Goal: Task Accomplishment & Management: Manage account settings

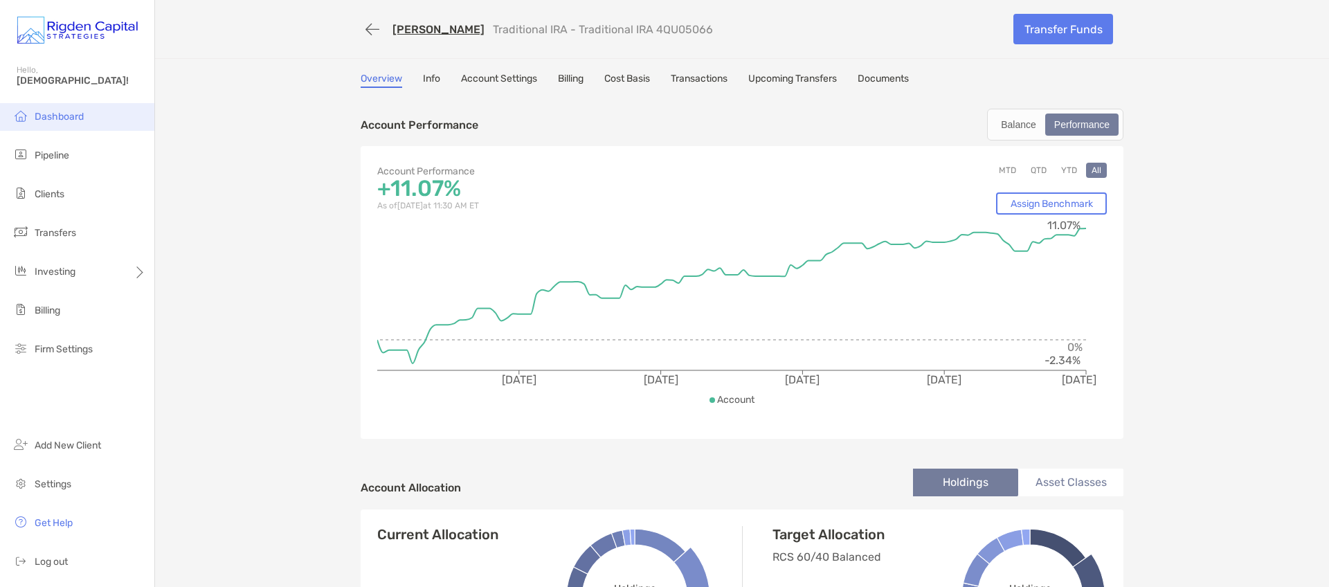
scroll to position [82, 0]
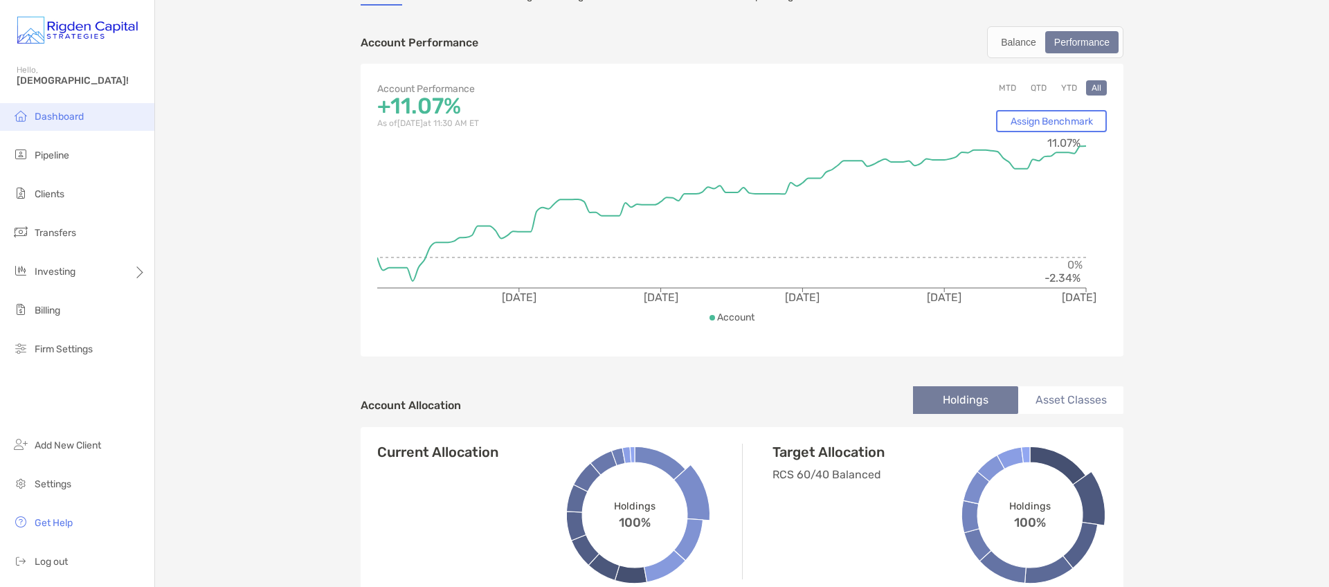
click at [61, 118] on span "Dashboard" at bounding box center [59, 117] width 49 height 12
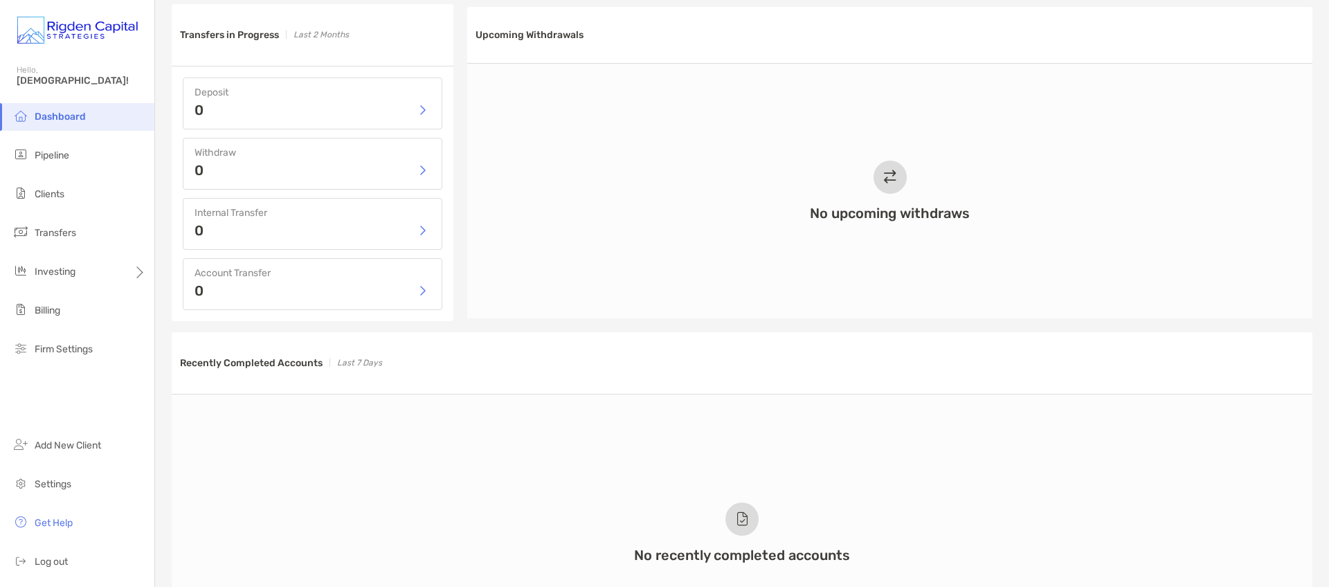
scroll to position [644, 0]
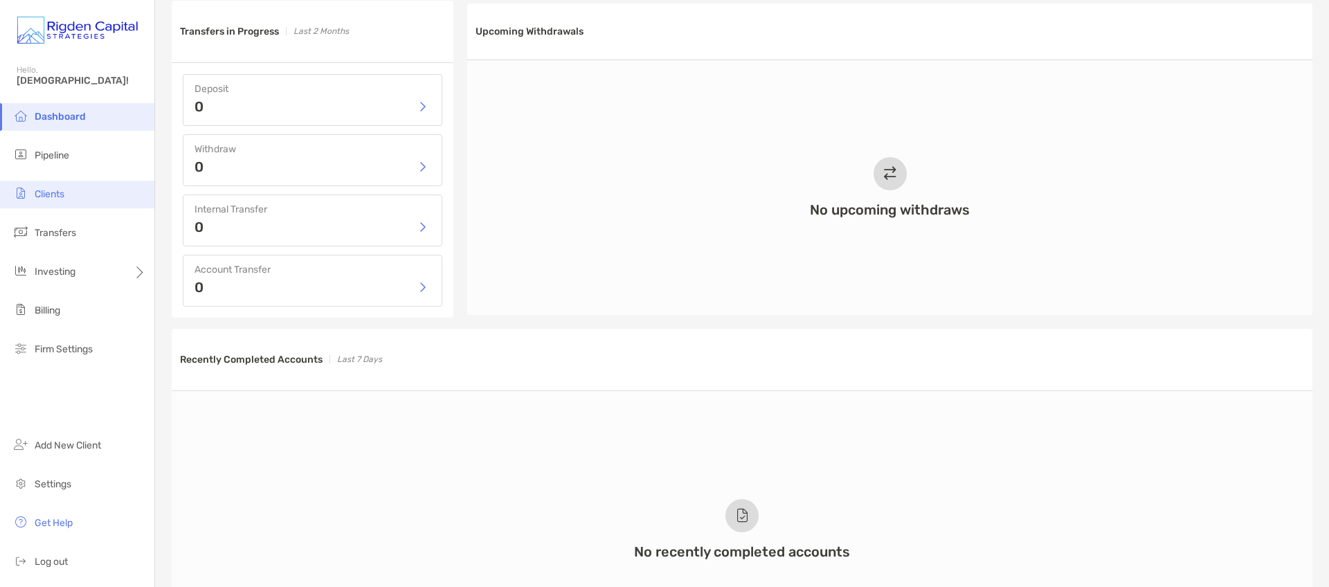
click at [62, 198] on span "Clients" at bounding box center [50, 194] width 30 height 12
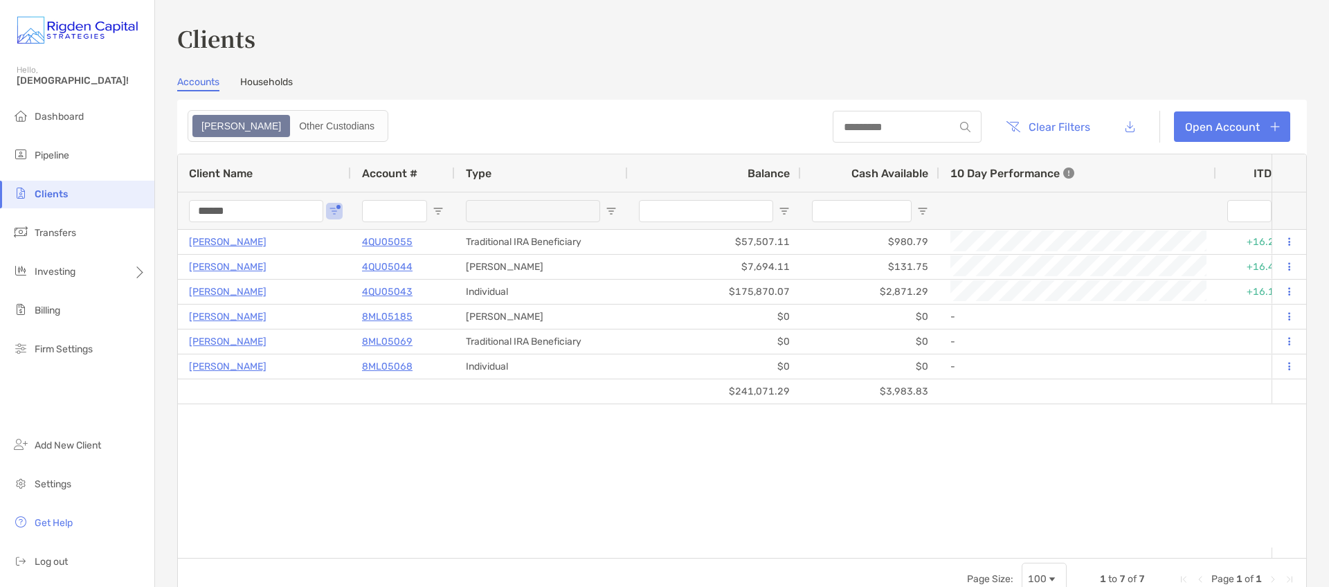
drag, startPoint x: 221, startPoint y: 213, endPoint x: 146, endPoint y: 208, distance: 74.9
click at [148, 210] on div "Clients Hello, Christian! Dashboard Pipeline Clients Transfers Investing Billin…" at bounding box center [664, 293] width 1329 height 587
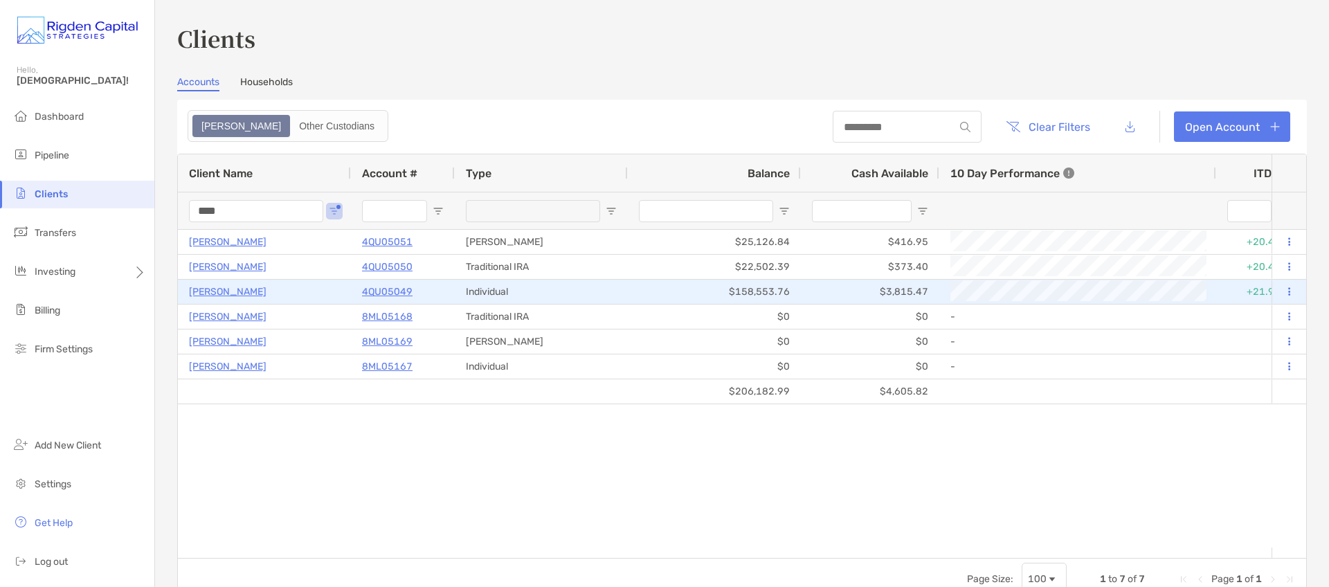
type input "****"
click at [391, 293] on p "4QU05049" at bounding box center [387, 291] width 51 height 17
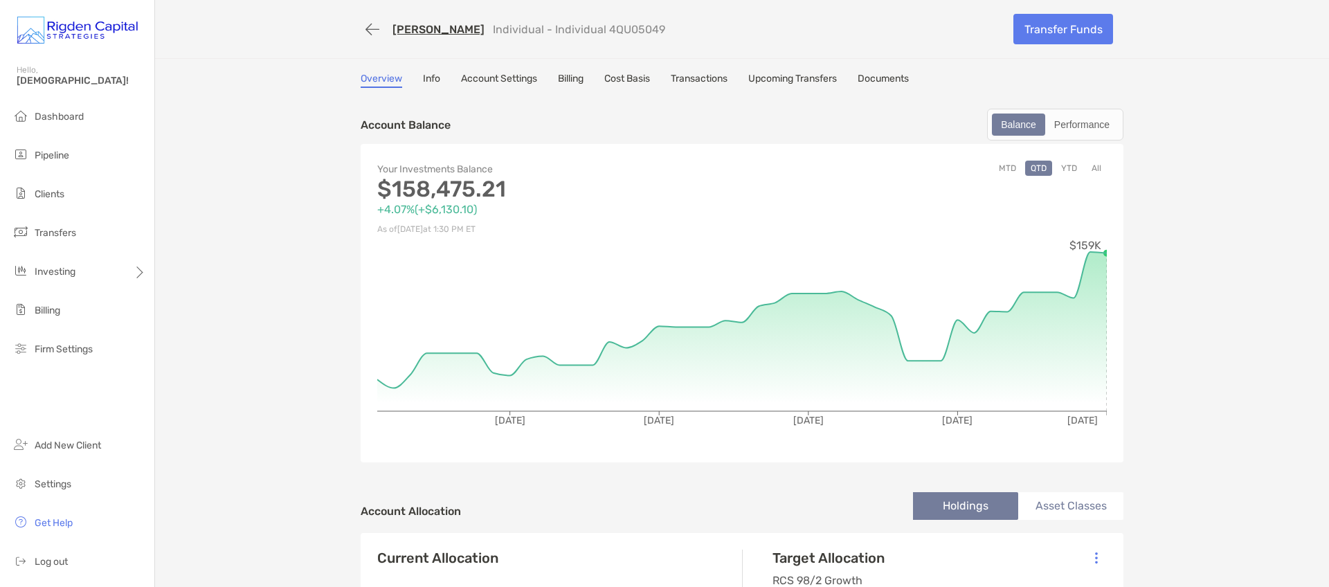
click at [1006, 168] on button "MTD" at bounding box center [1007, 168] width 28 height 15
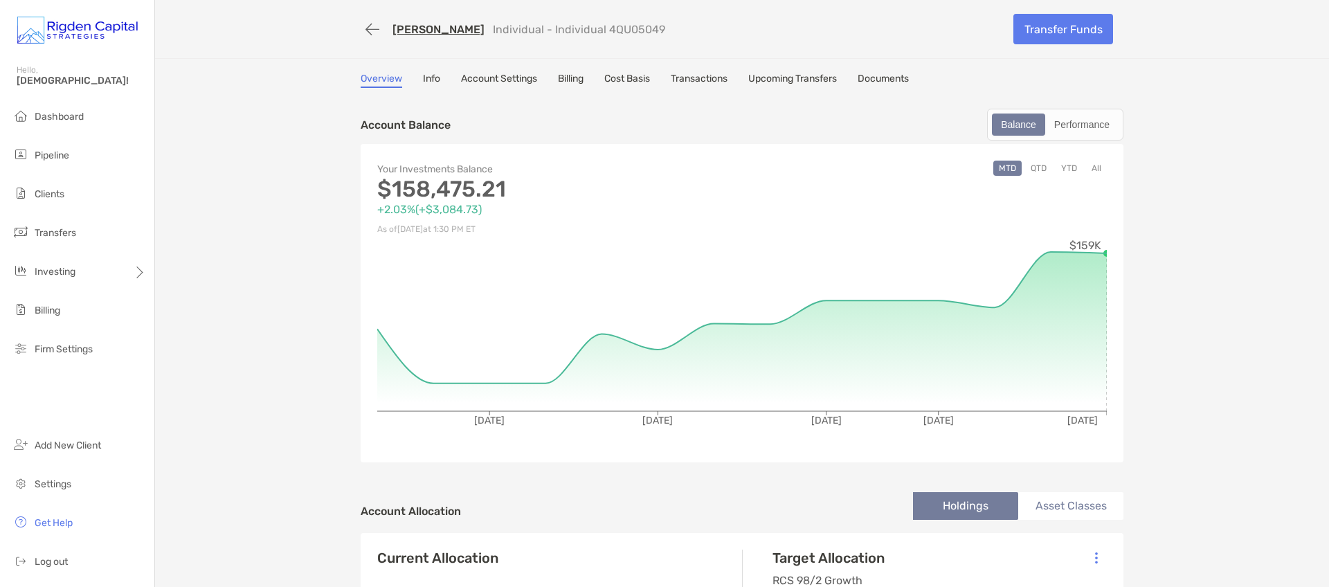
click at [1039, 166] on button "QTD" at bounding box center [1038, 168] width 27 height 15
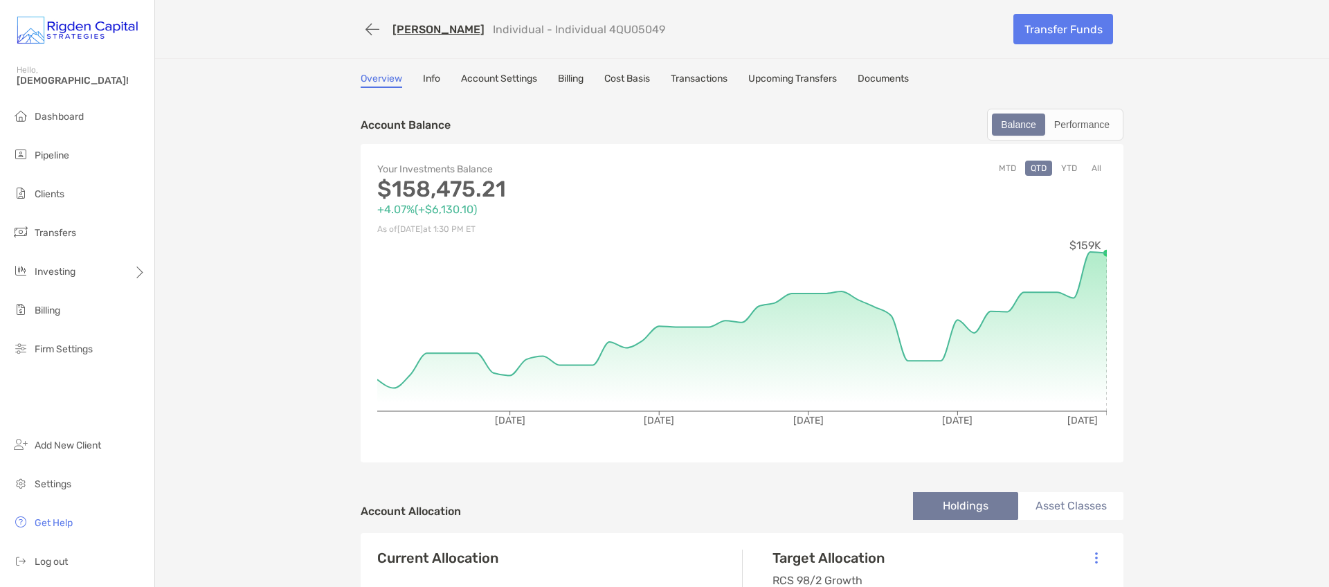
click at [1066, 170] on button "YTD" at bounding box center [1069, 168] width 27 height 15
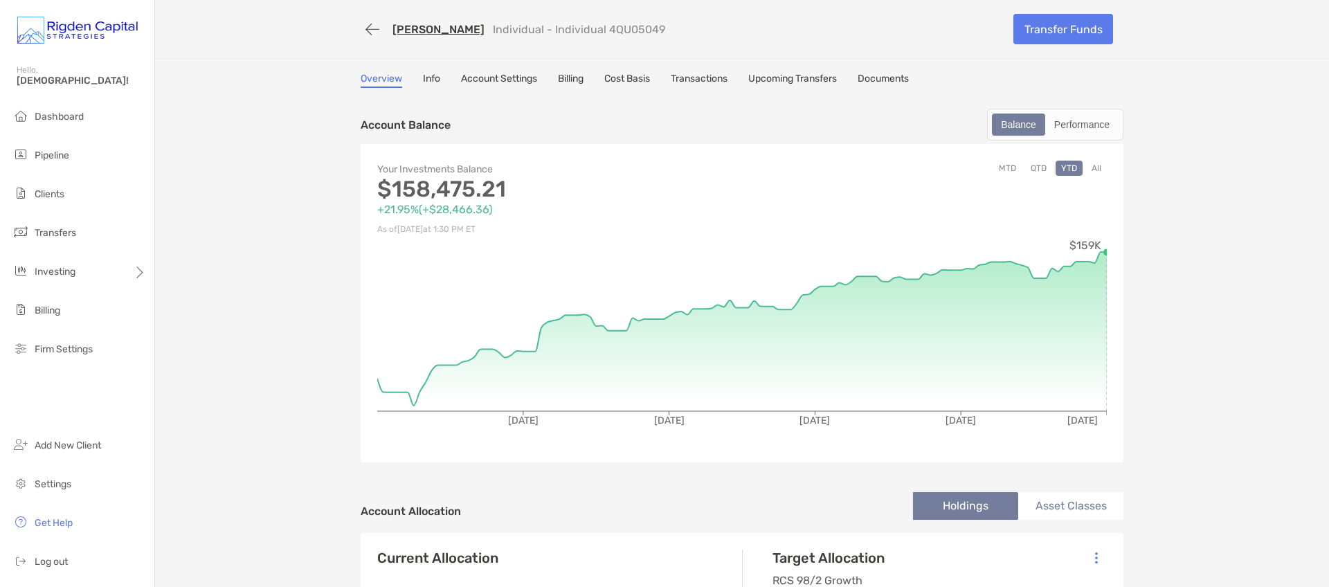
click at [1096, 168] on button "All" at bounding box center [1096, 168] width 21 height 15
click at [1218, 201] on div "Michael Pitsenberger Individual - Individual 4QU05049 Transfer Funds Overview I…" at bounding box center [742, 567] width 1174 height 1134
click at [484, 31] on link "Michael Pitsenberger" at bounding box center [439, 29] width 92 height 13
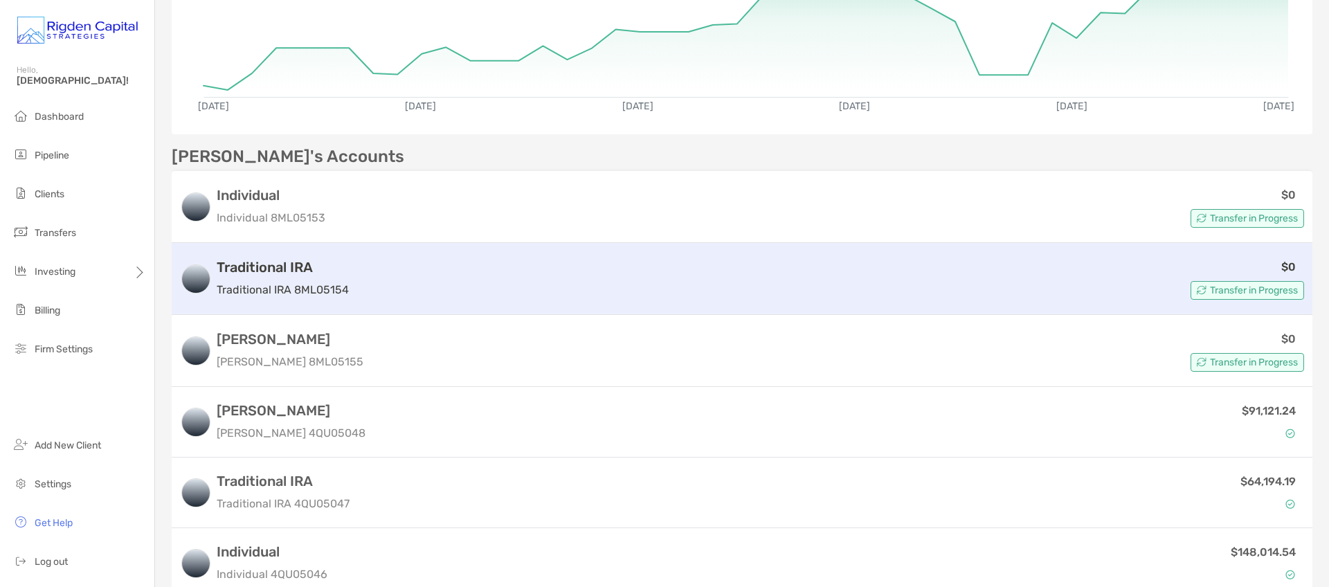
scroll to position [318, 0]
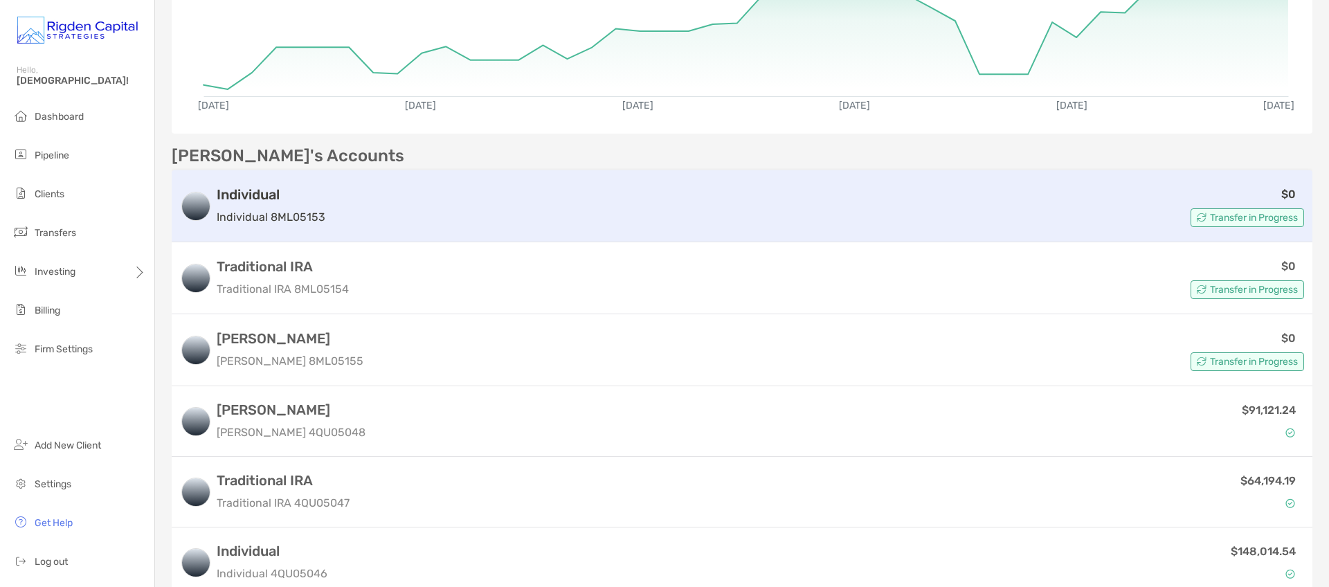
click at [321, 208] on p "Individual 8ML05153" at bounding box center [271, 216] width 109 height 17
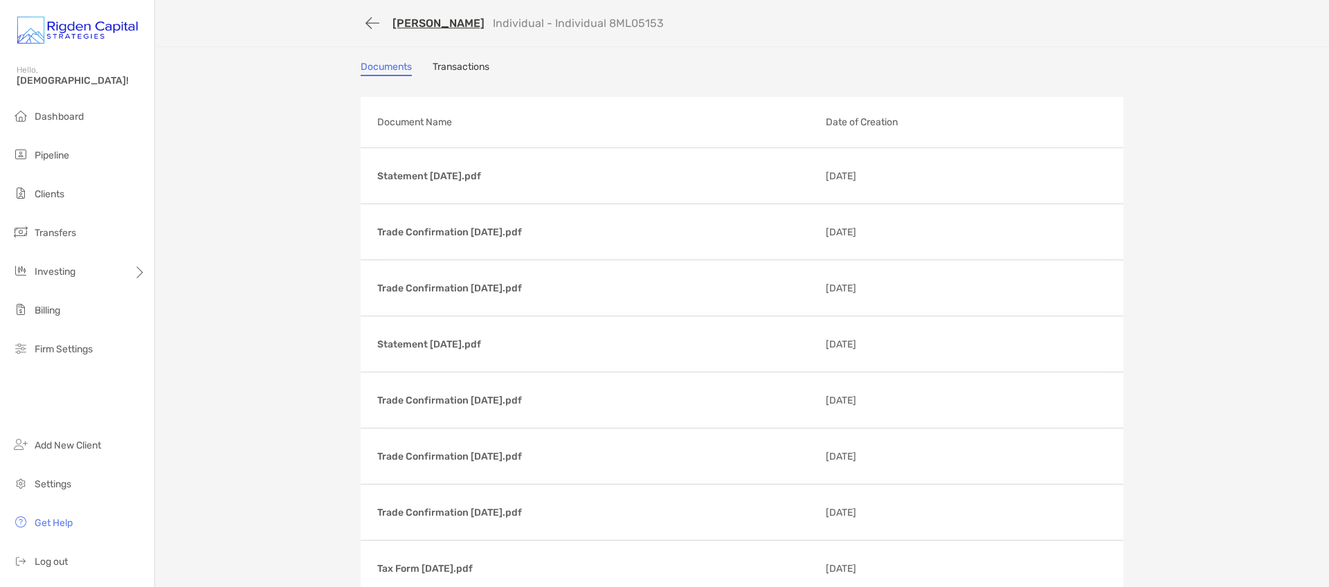
click at [466, 66] on link "Transactions" at bounding box center [461, 68] width 57 height 15
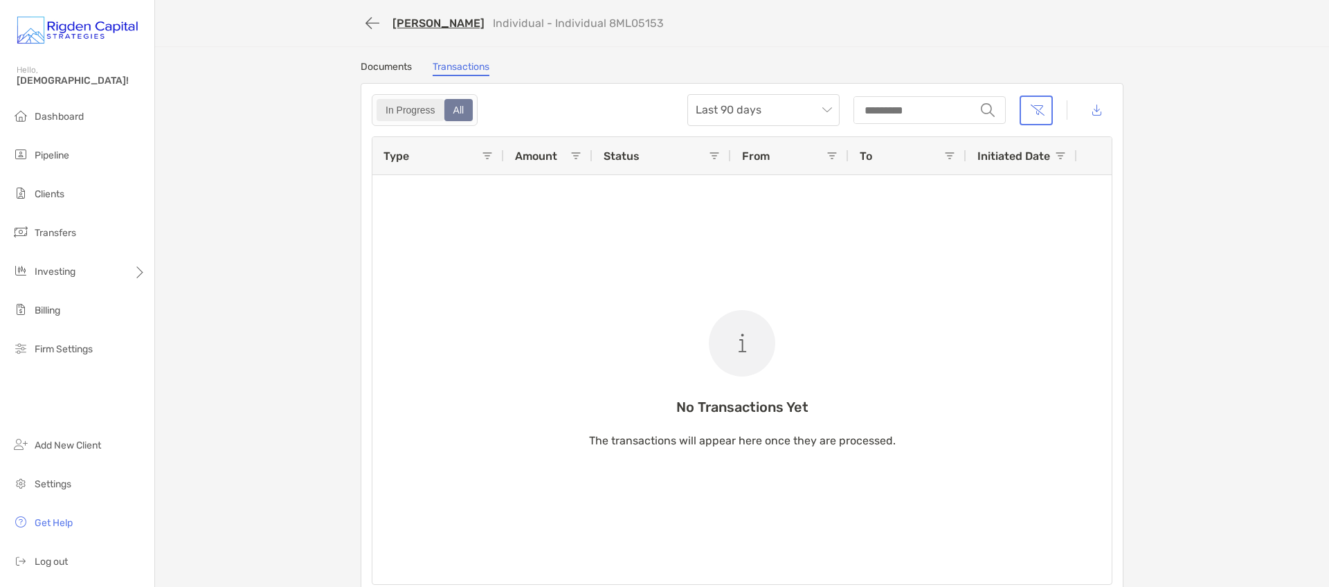
click at [402, 111] on div "In Progress" at bounding box center [410, 109] width 65 height 19
click at [432, 26] on link "[PERSON_NAME]" at bounding box center [439, 23] width 92 height 13
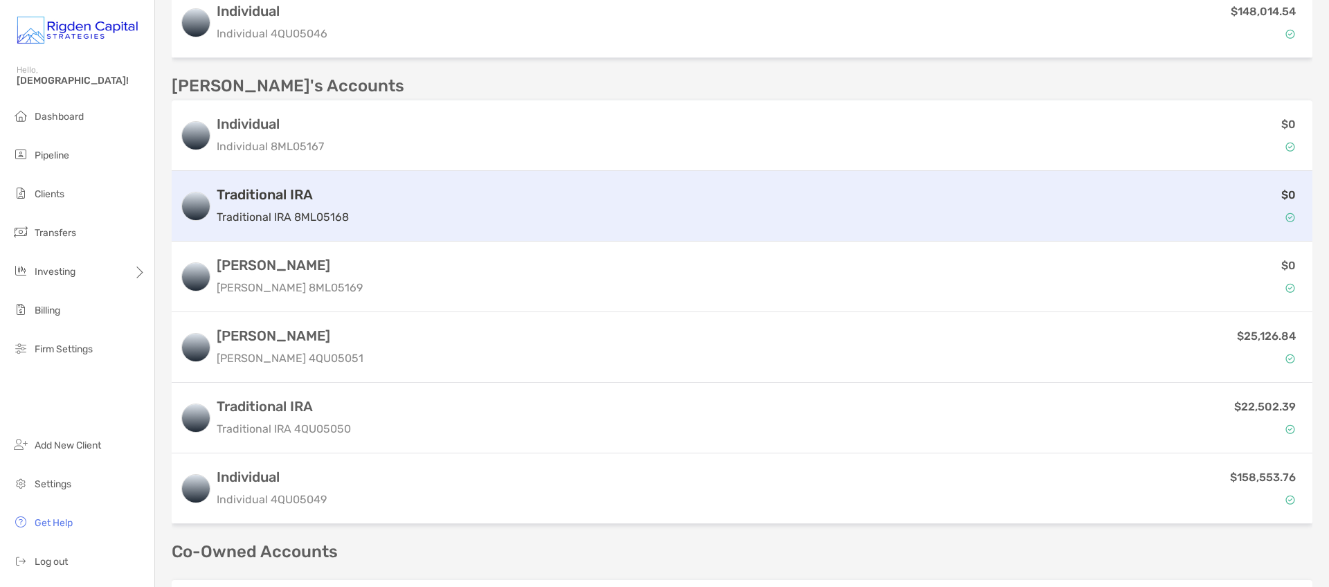
scroll to position [870, 0]
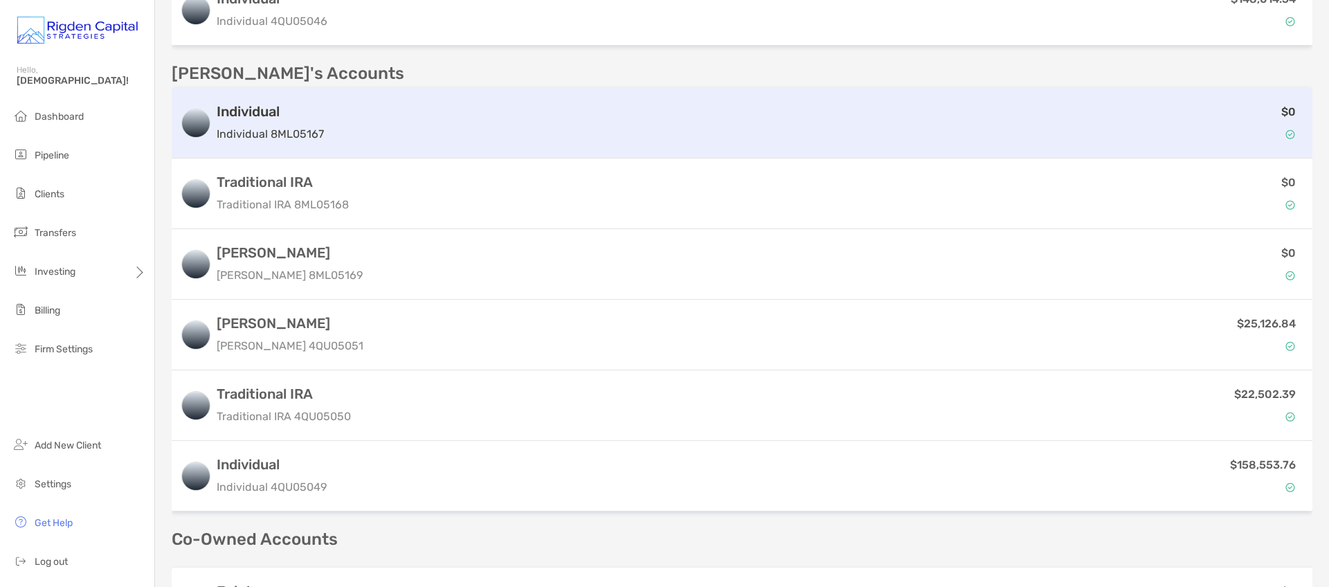
click at [553, 103] on div "$0" at bounding box center [817, 123] width 975 height 40
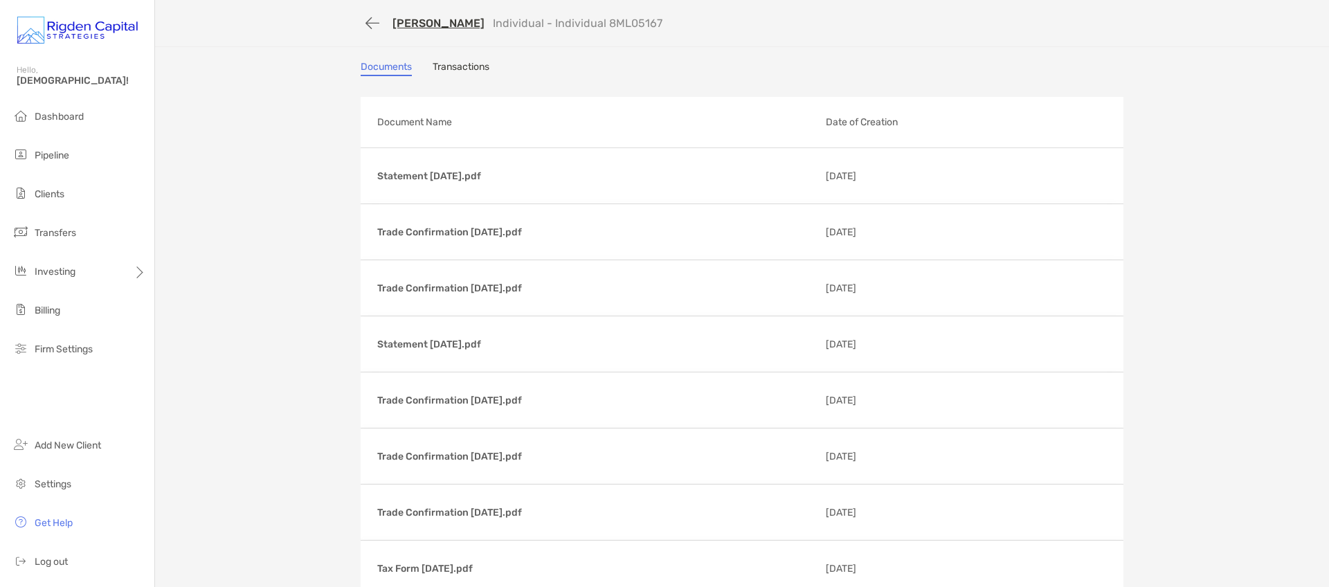
click at [467, 69] on link "Transactions" at bounding box center [461, 68] width 57 height 15
